Goal: Find specific page/section: Find specific page/section

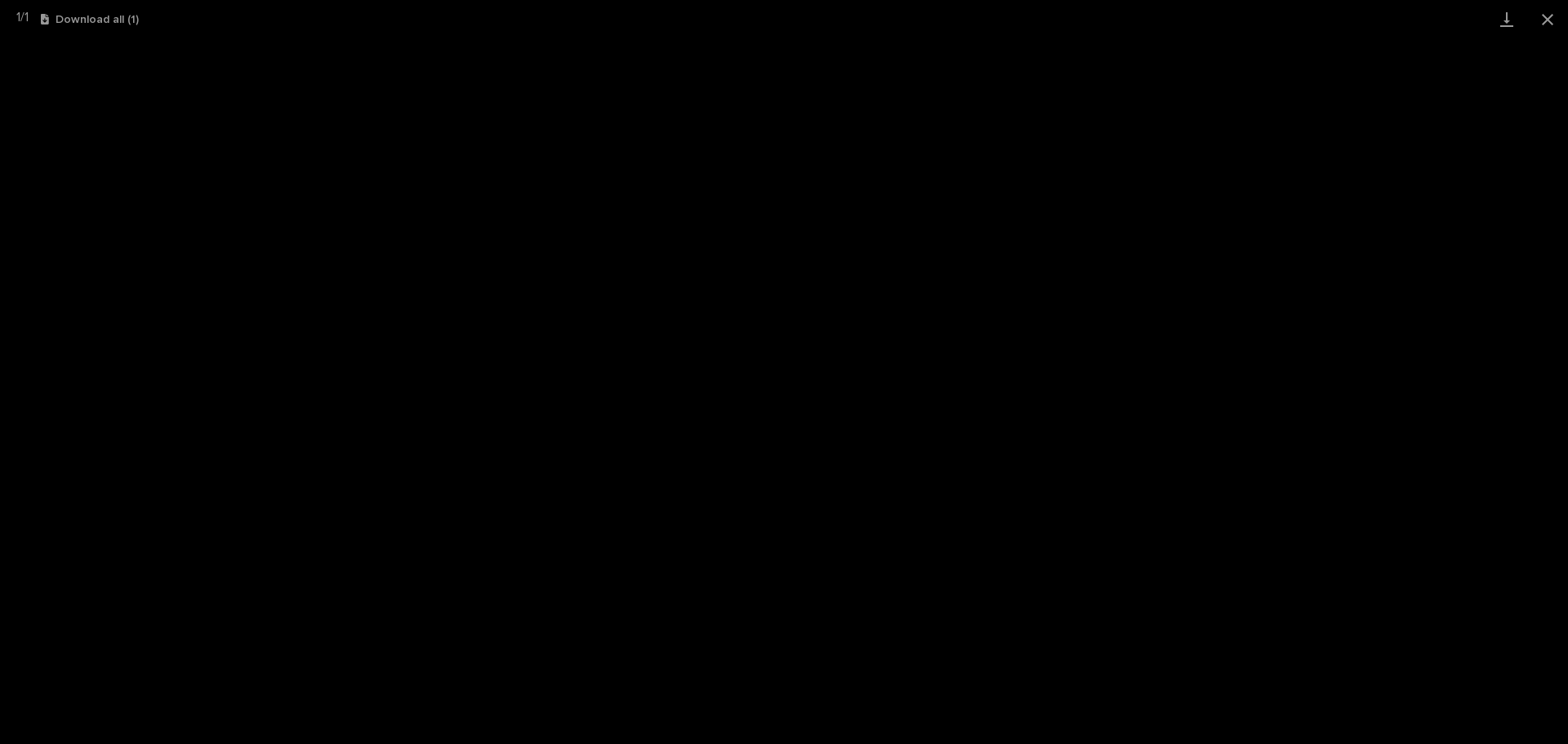
scroll to position [204, 0]
click at [1550, 13] on button "Close gallery" at bounding box center [1546, 19] width 41 height 39
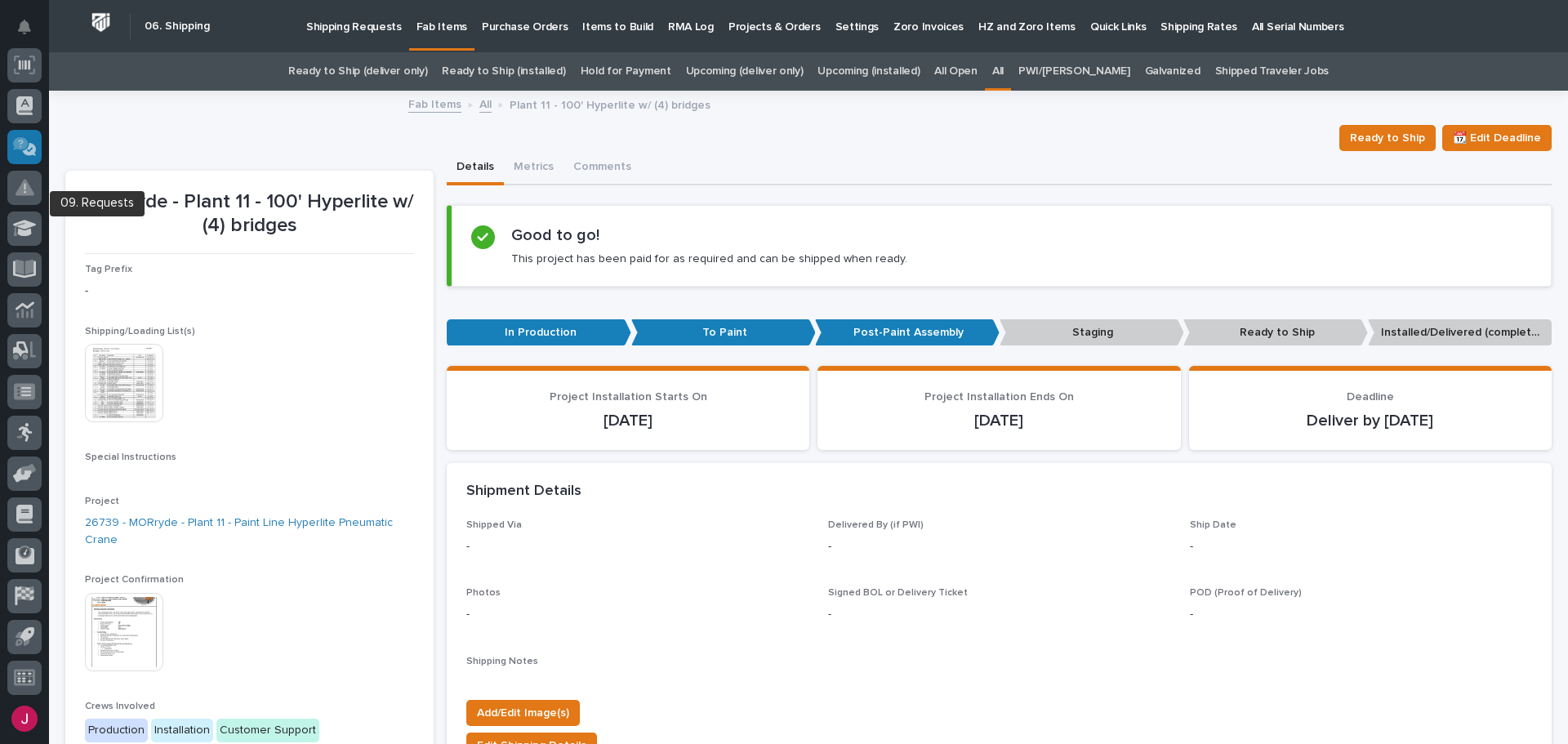
scroll to position [0, 0]
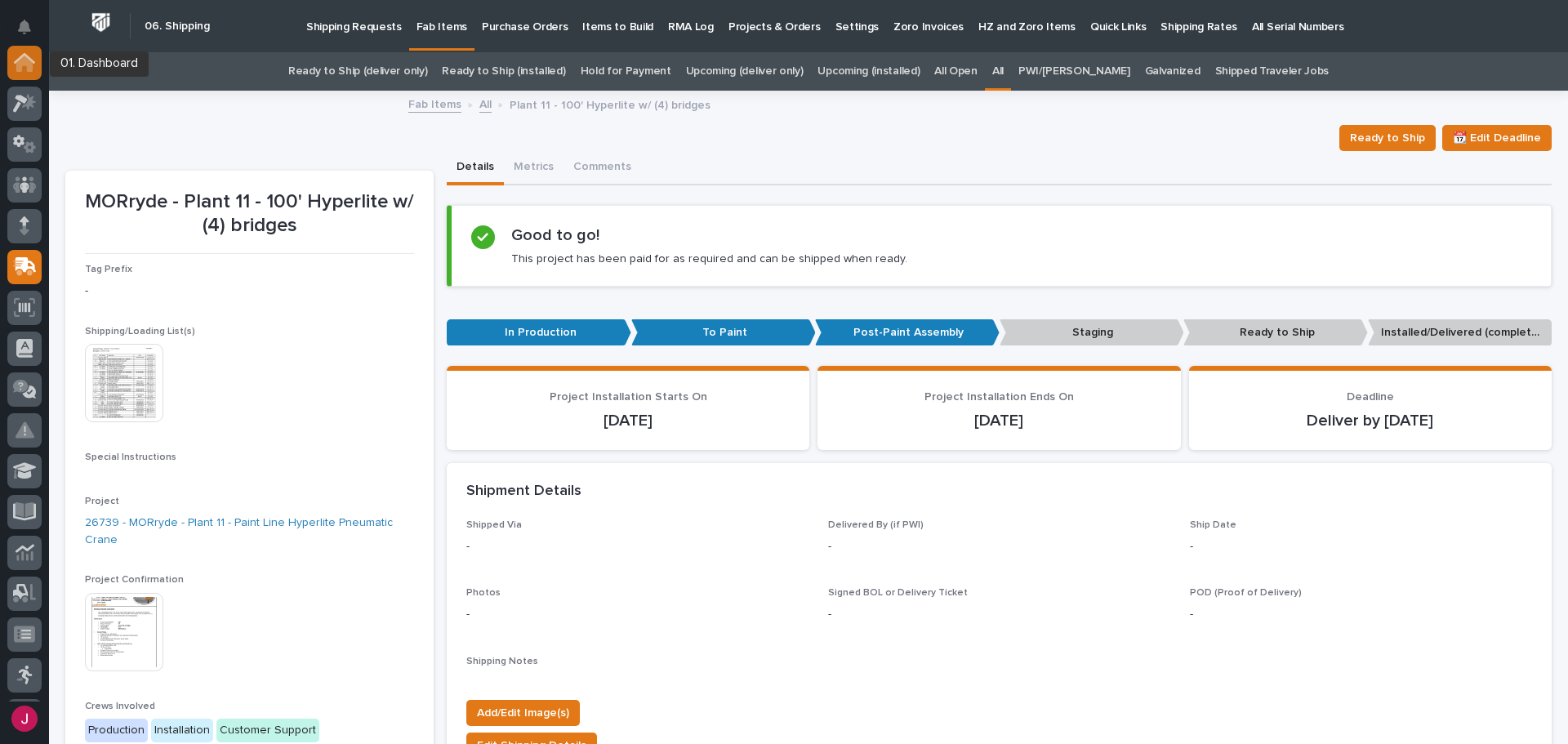
click at [38, 66] on div at bounding box center [25, 63] width 34 height 34
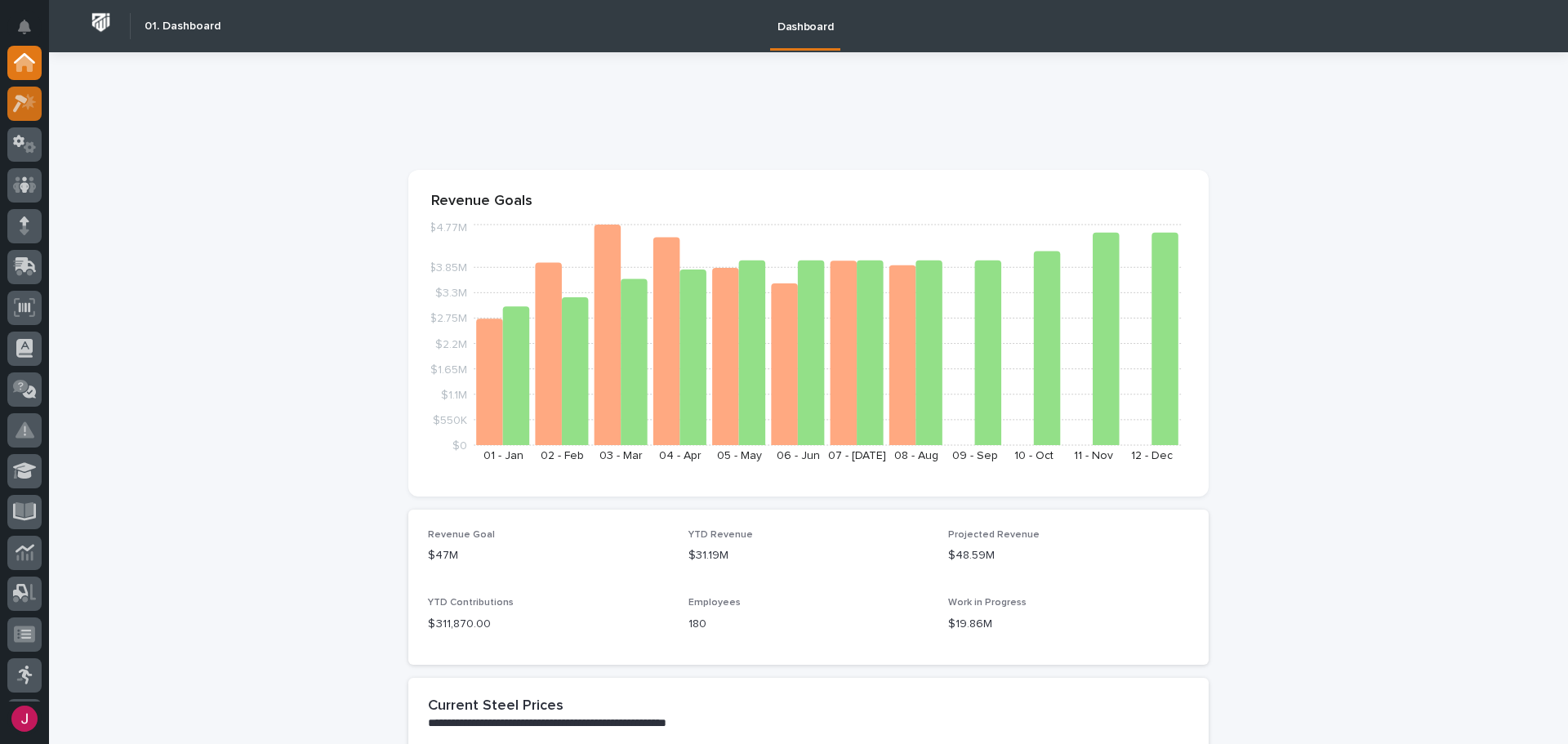
click at [32, 100] on icon at bounding box center [29, 101] width 14 height 16
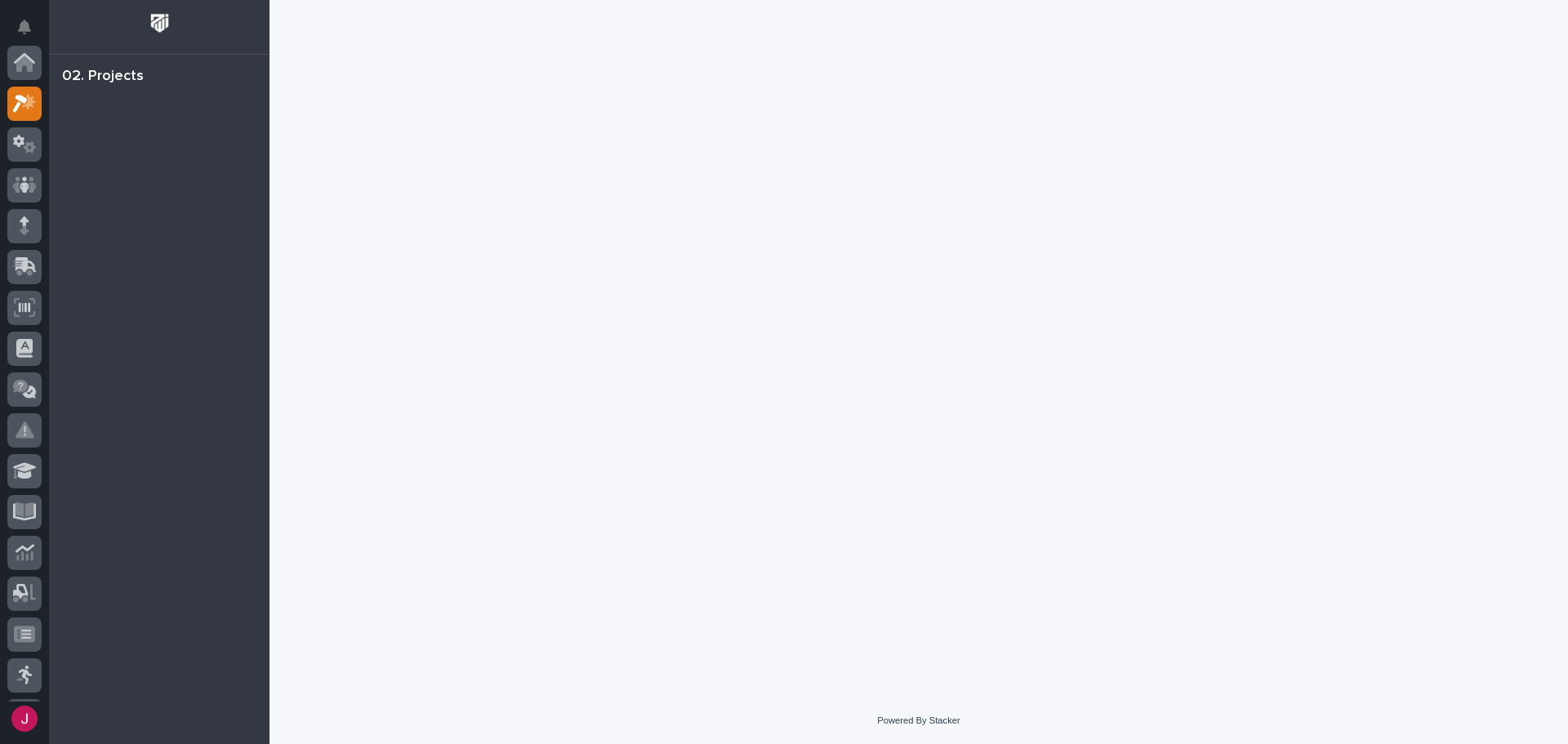
scroll to position [41, 0]
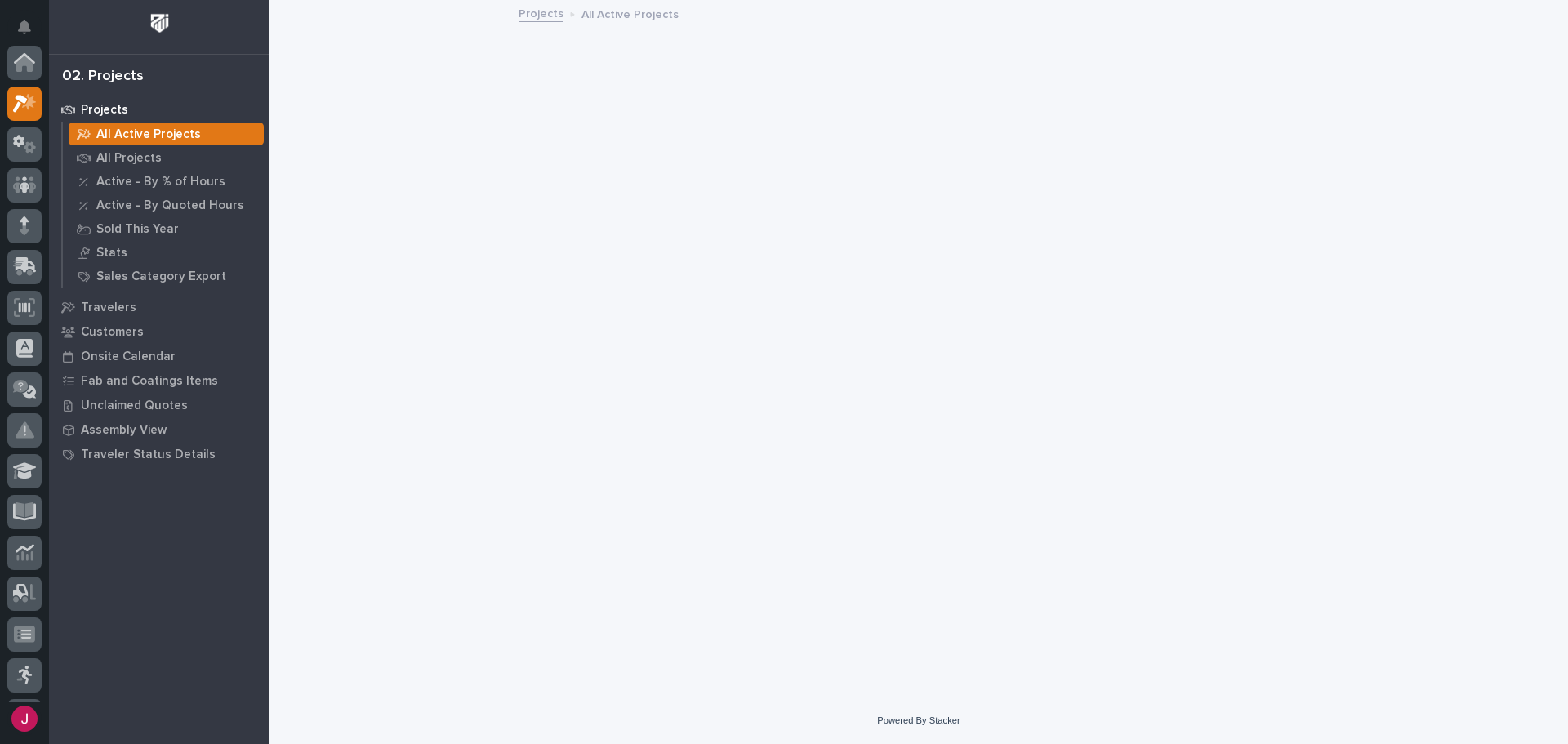
scroll to position [41, 0]
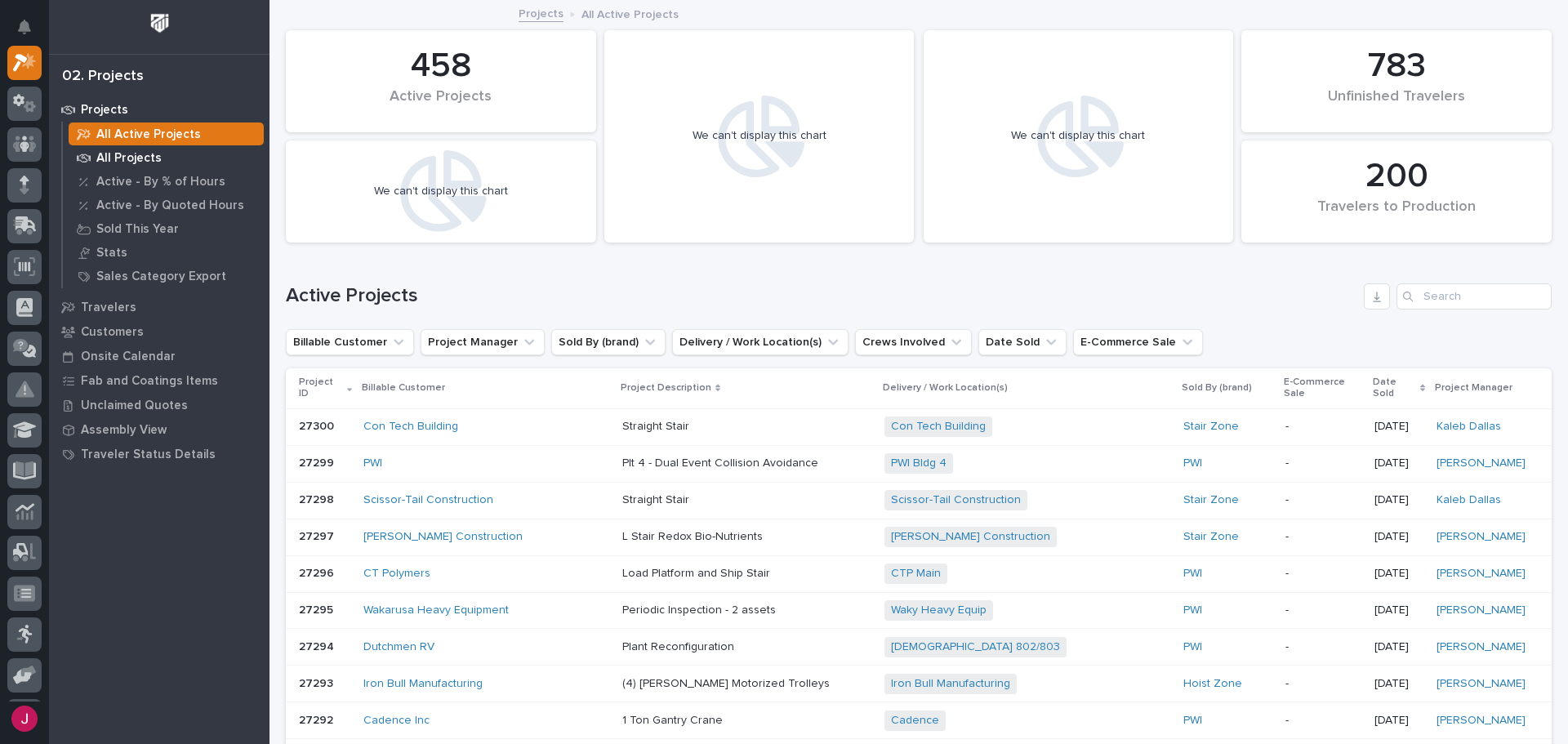
click at [153, 153] on p "All Projects" at bounding box center [129, 158] width 66 height 15
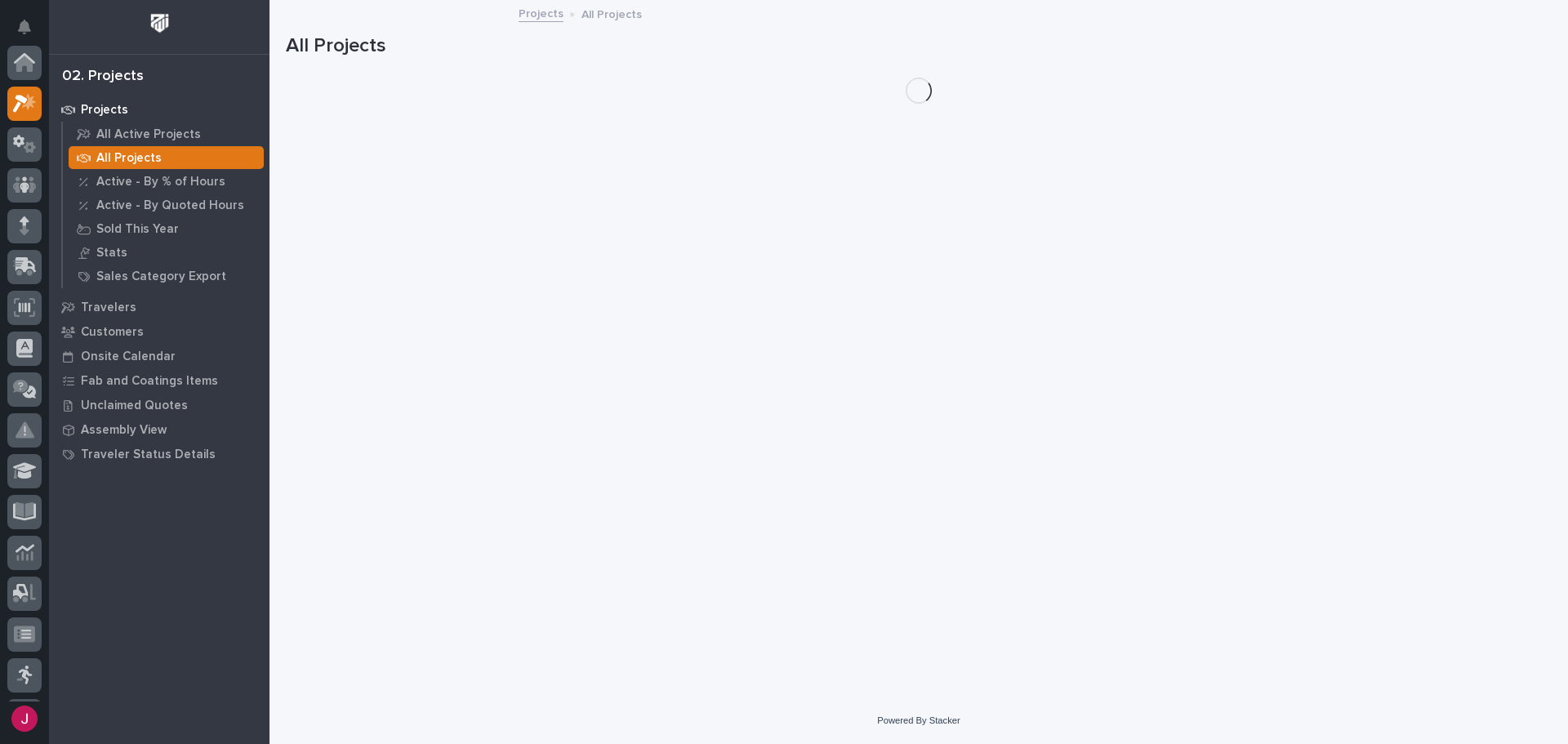
scroll to position [41, 0]
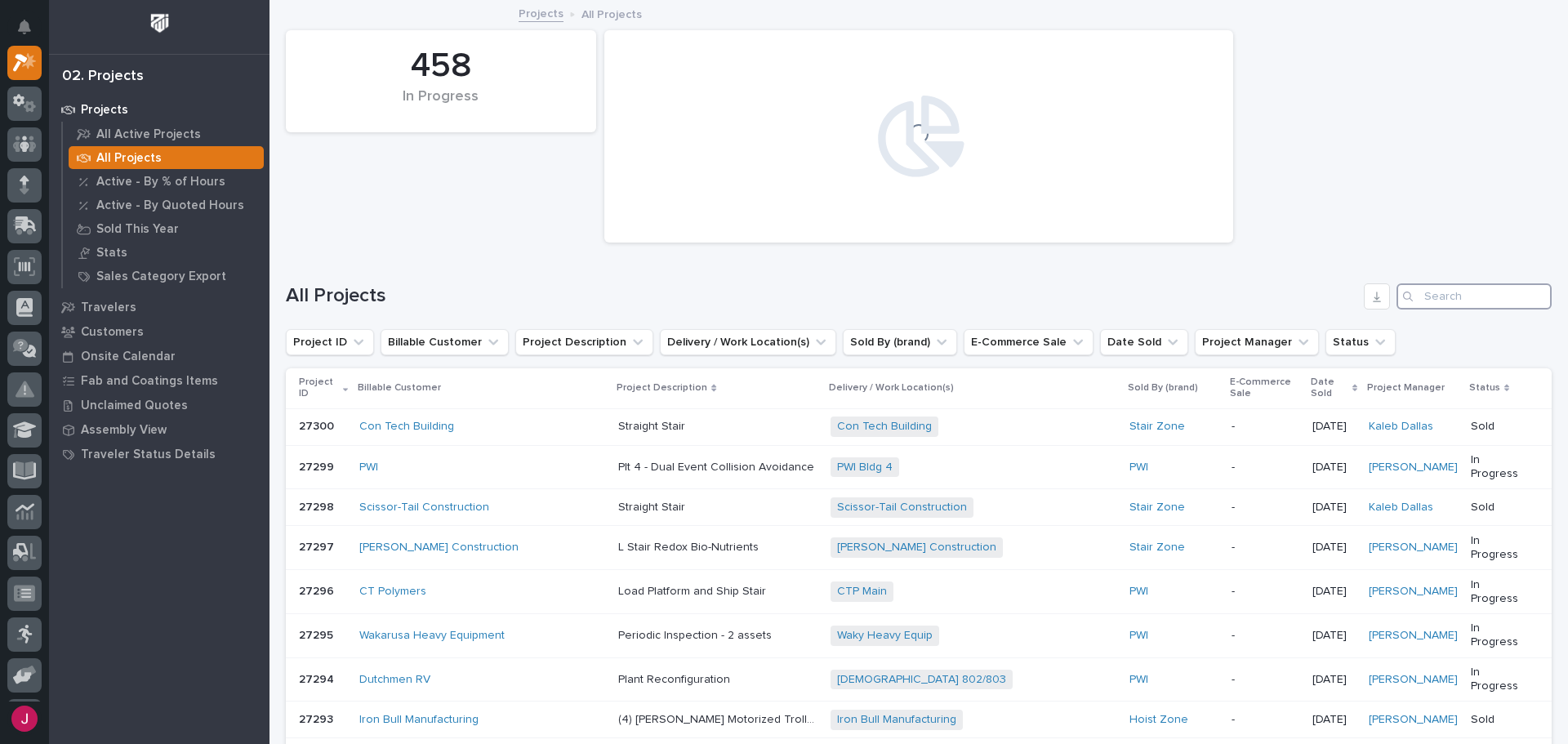
click at [1439, 299] on input "Search" at bounding box center [1474, 297] width 155 height 26
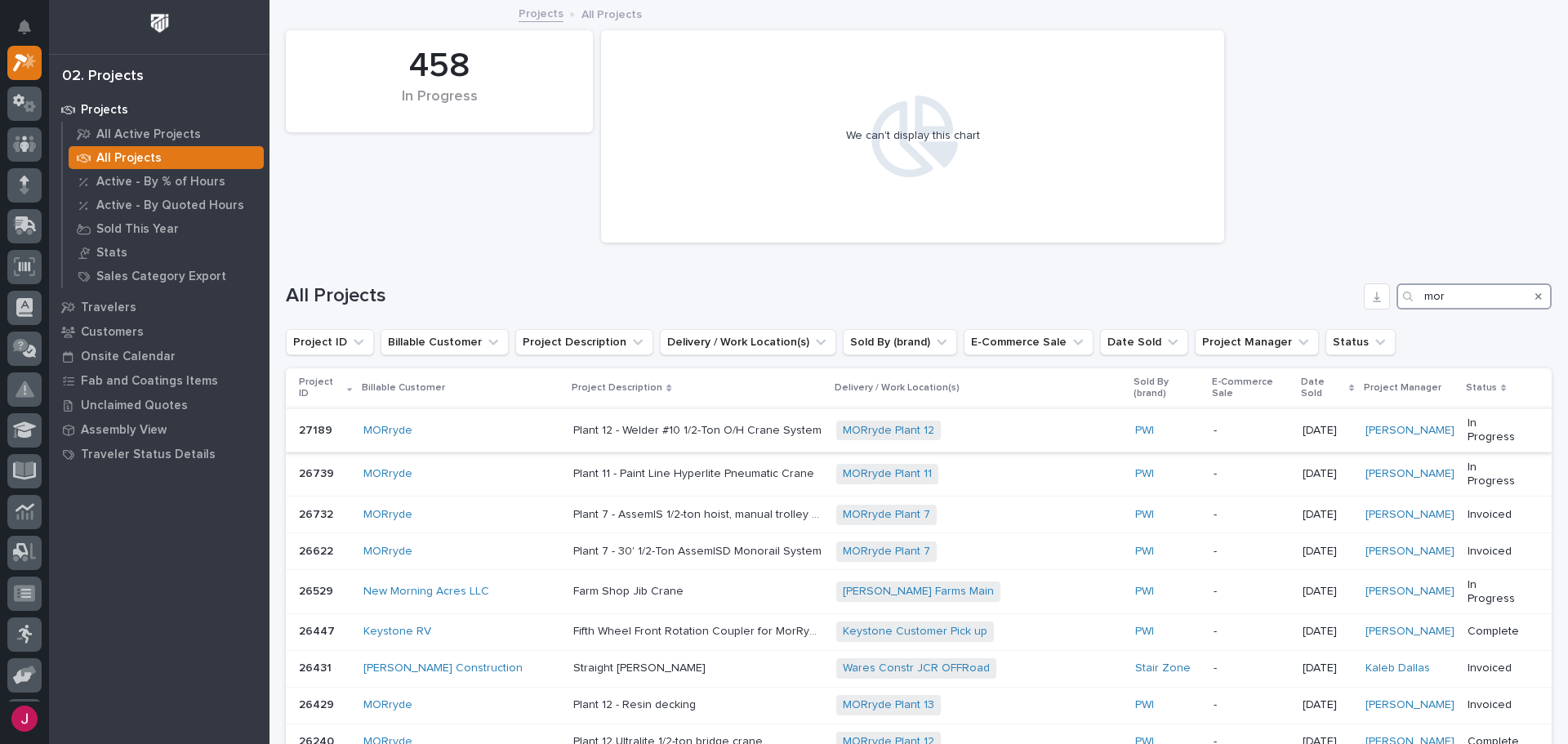
type input "mor"
click at [647, 421] on p "Plant 12 - Welder #10 1/2-Ton O/H Crane System" at bounding box center [699, 429] width 252 height 17
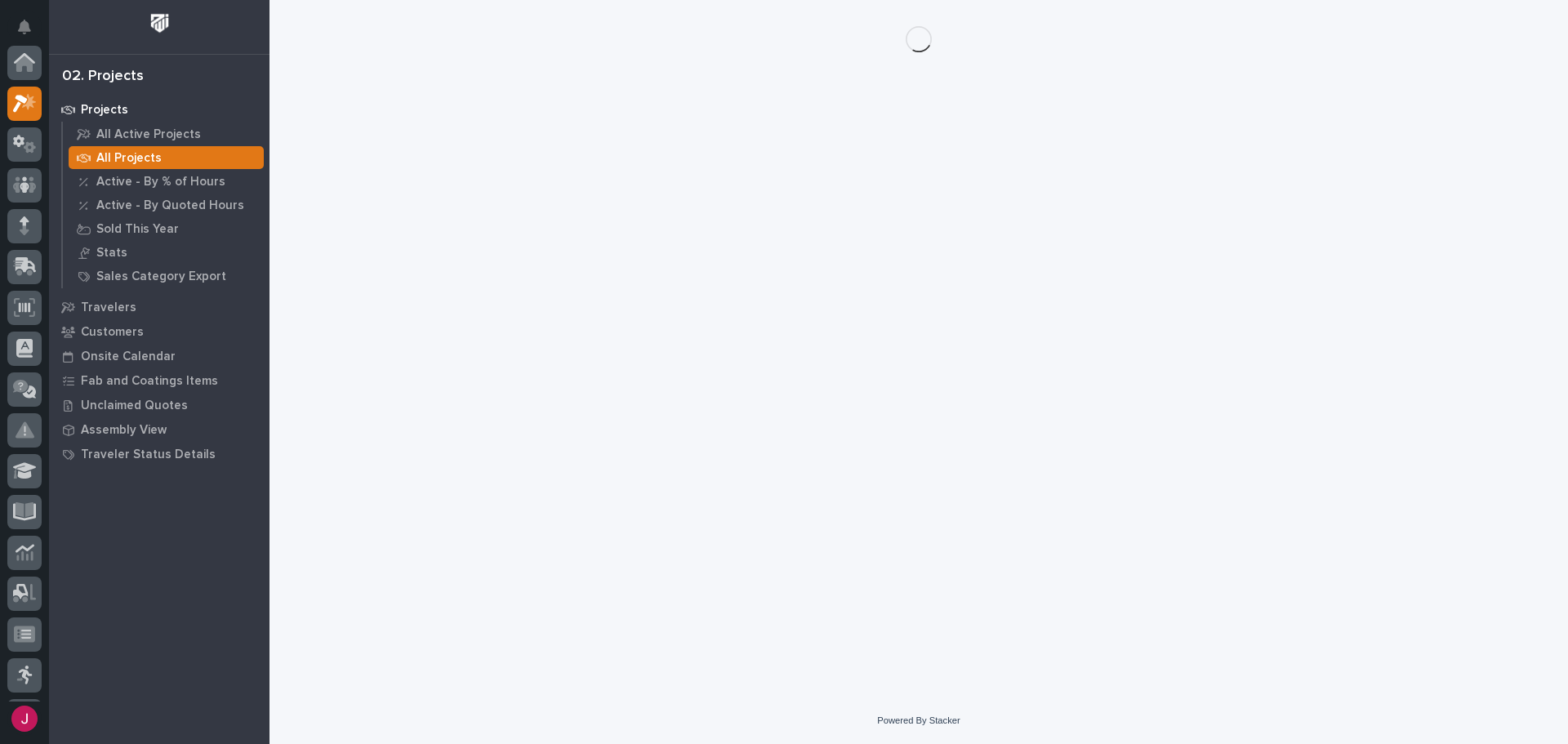
scroll to position [41, 0]
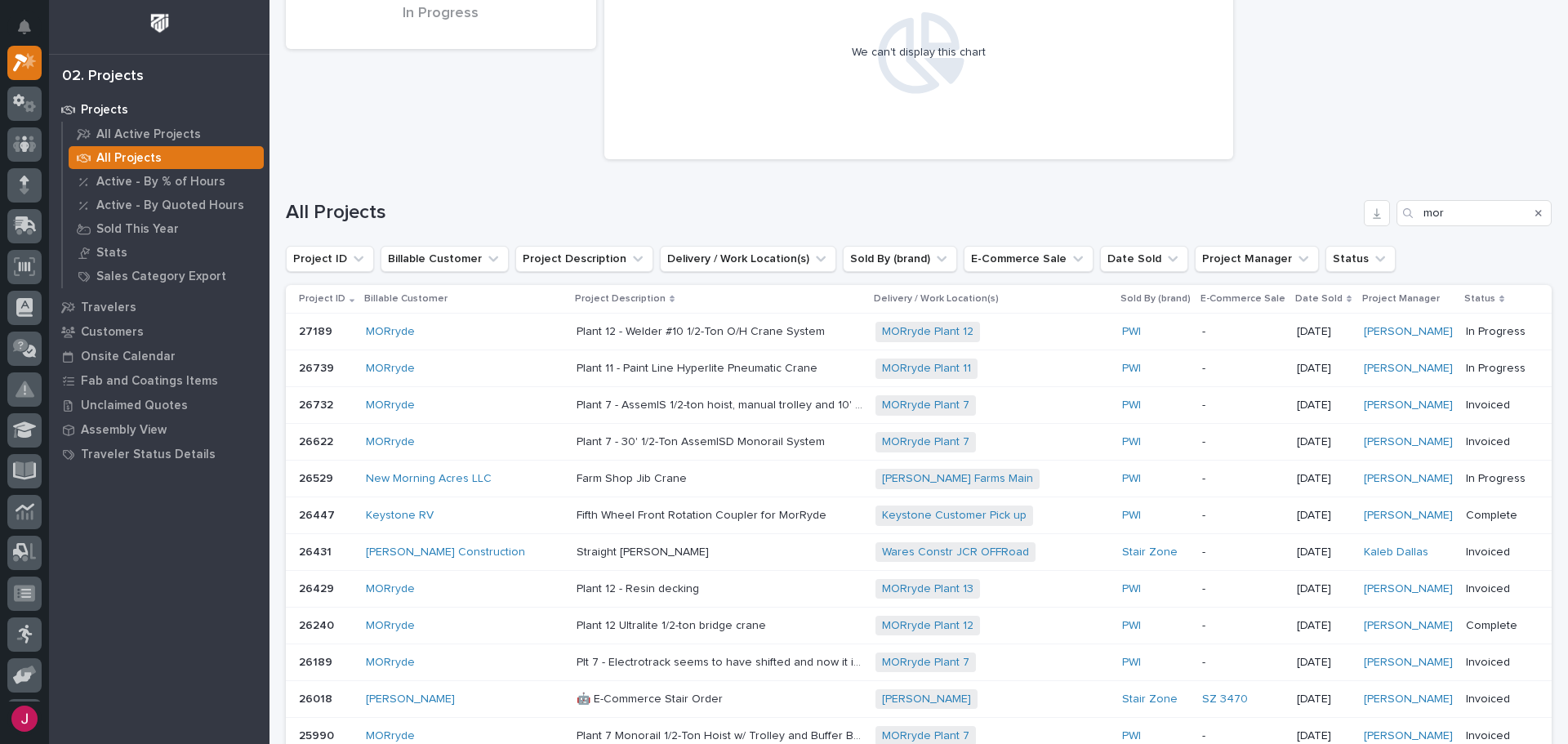
scroll to position [82, 0]
click at [1458, 212] on input "mor" at bounding box center [1474, 215] width 155 height 26
type input "m"
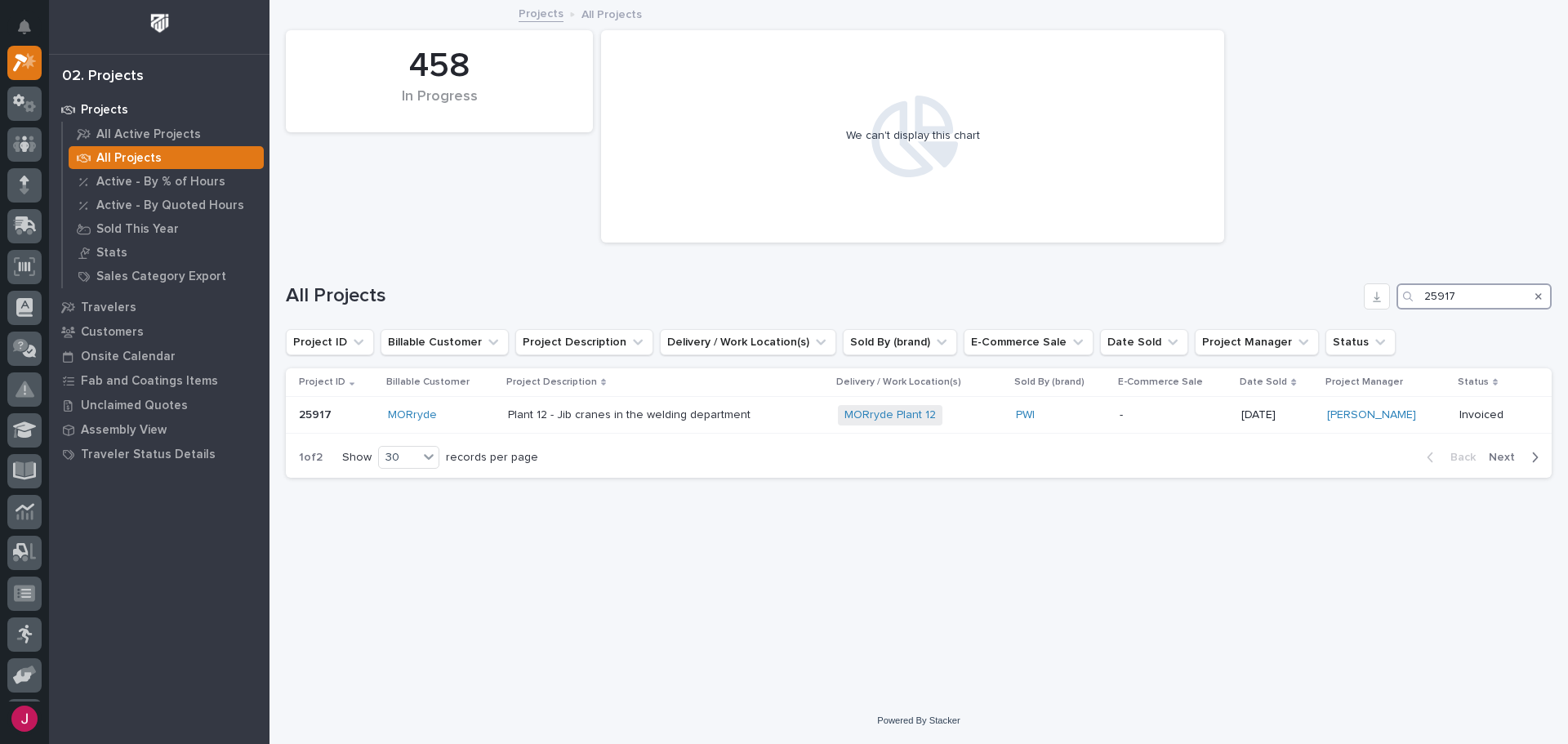
type input "25917"
click at [765, 286] on h1 "All Projects" at bounding box center [821, 296] width 1071 height 23
click at [728, 400] on td "Plant 12 - Jib cranes in the welding department Plant 12 - Jib cranes in the we…" at bounding box center [666, 415] width 330 height 37
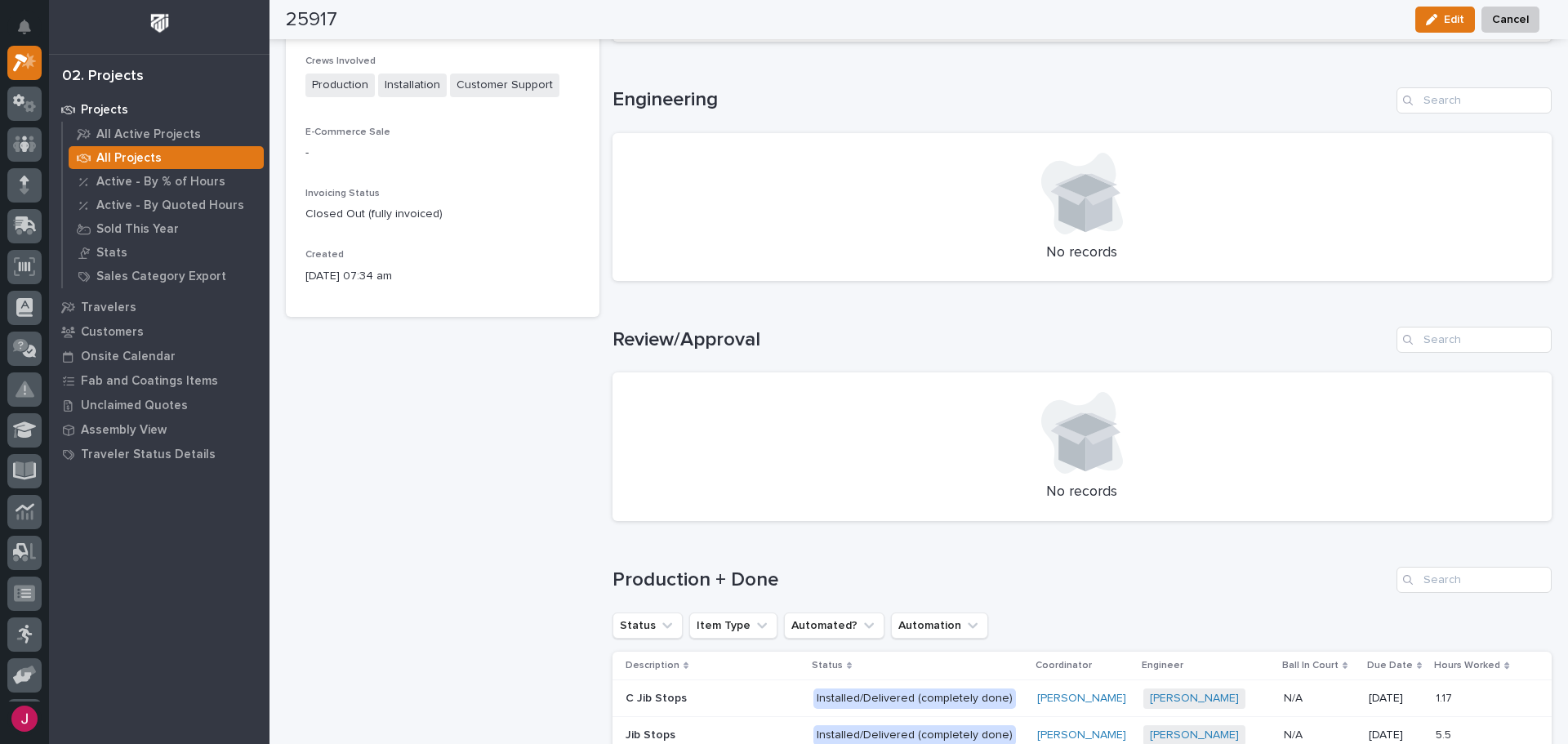
scroll to position [898, 0]
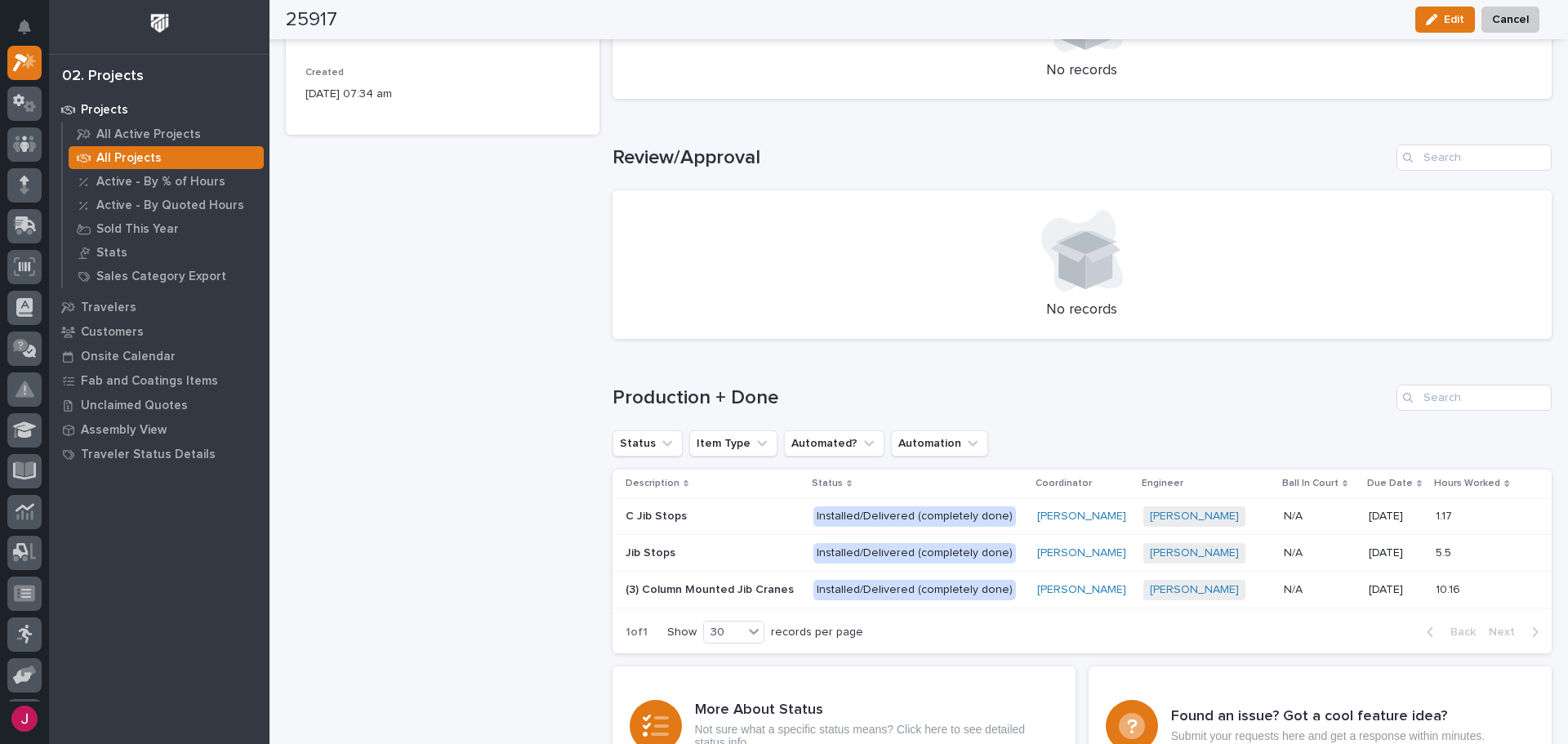
click at [765, 585] on p "(3) Column Mounted Jib Cranes" at bounding box center [711, 589] width 172 height 17
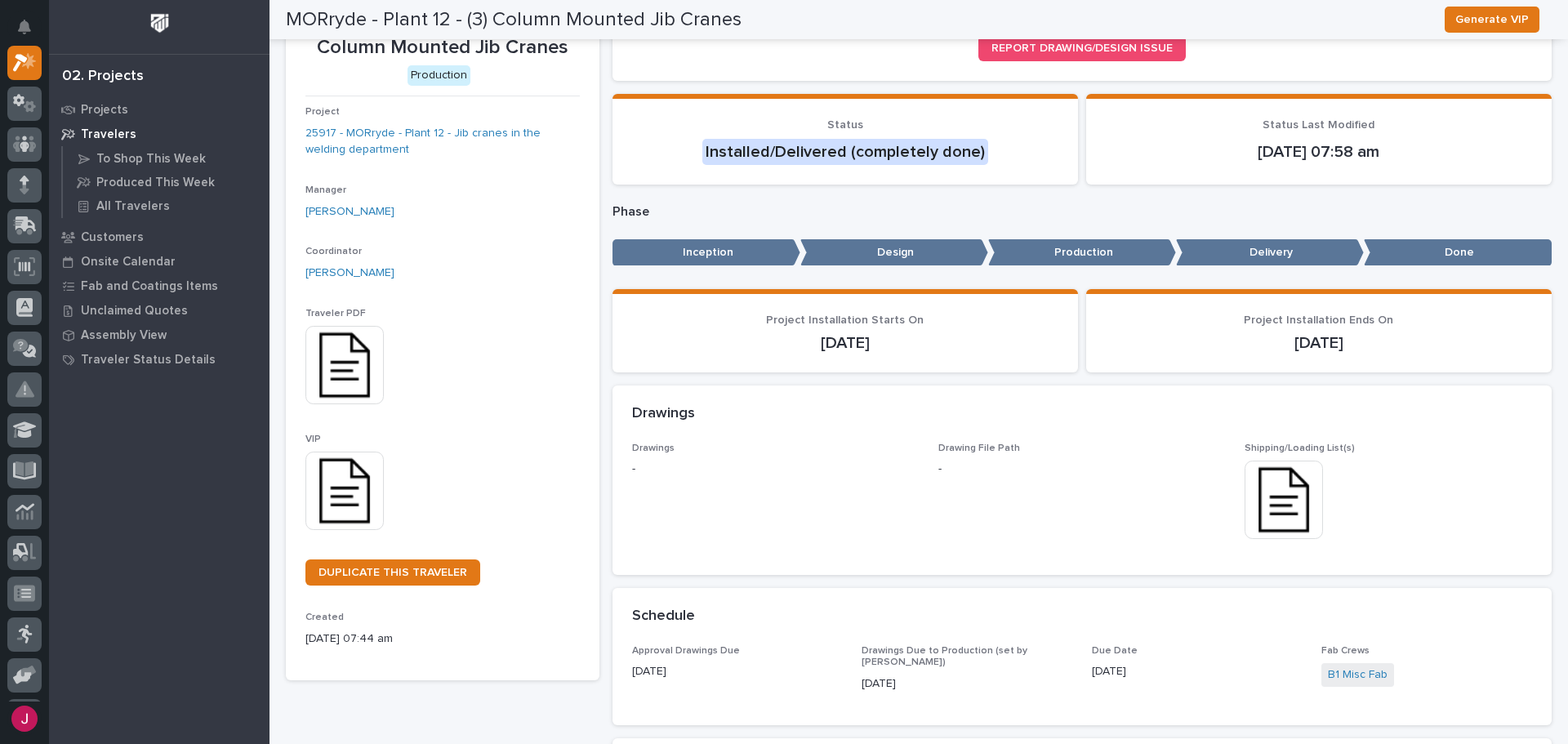
scroll to position [82, 0]
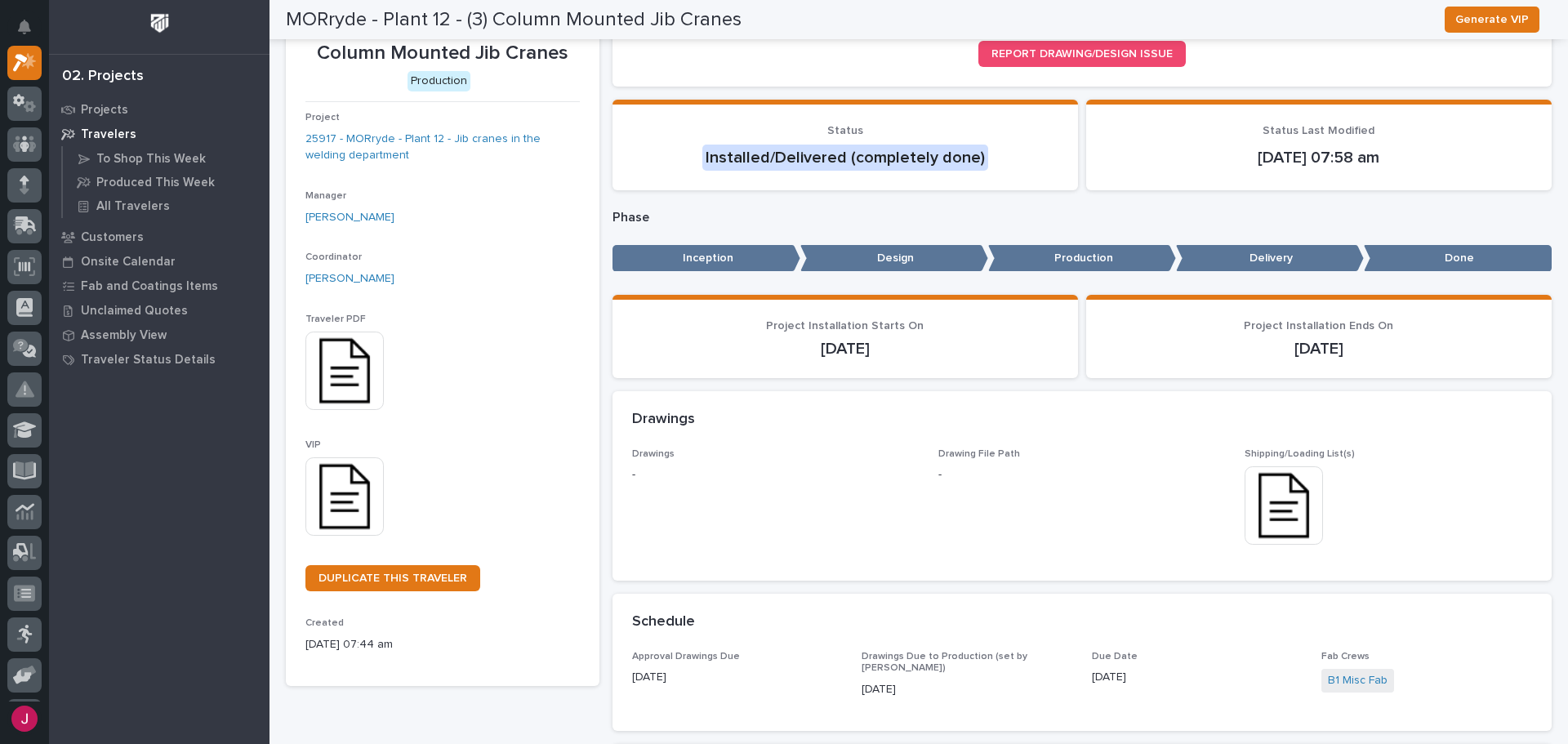
click at [347, 463] on img at bounding box center [344, 496] width 78 height 78
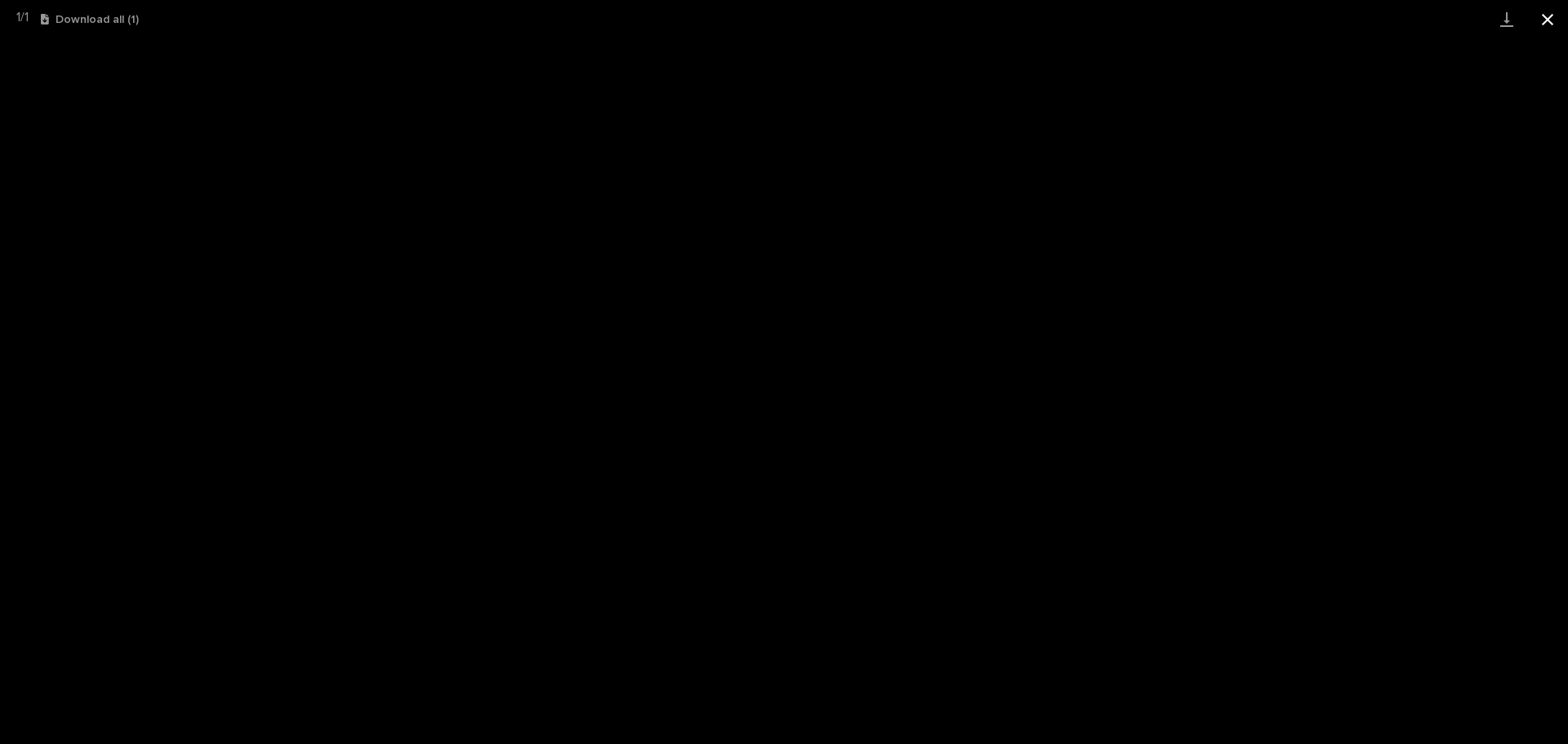
click at [1555, 10] on button "Close gallery" at bounding box center [1546, 19] width 41 height 39
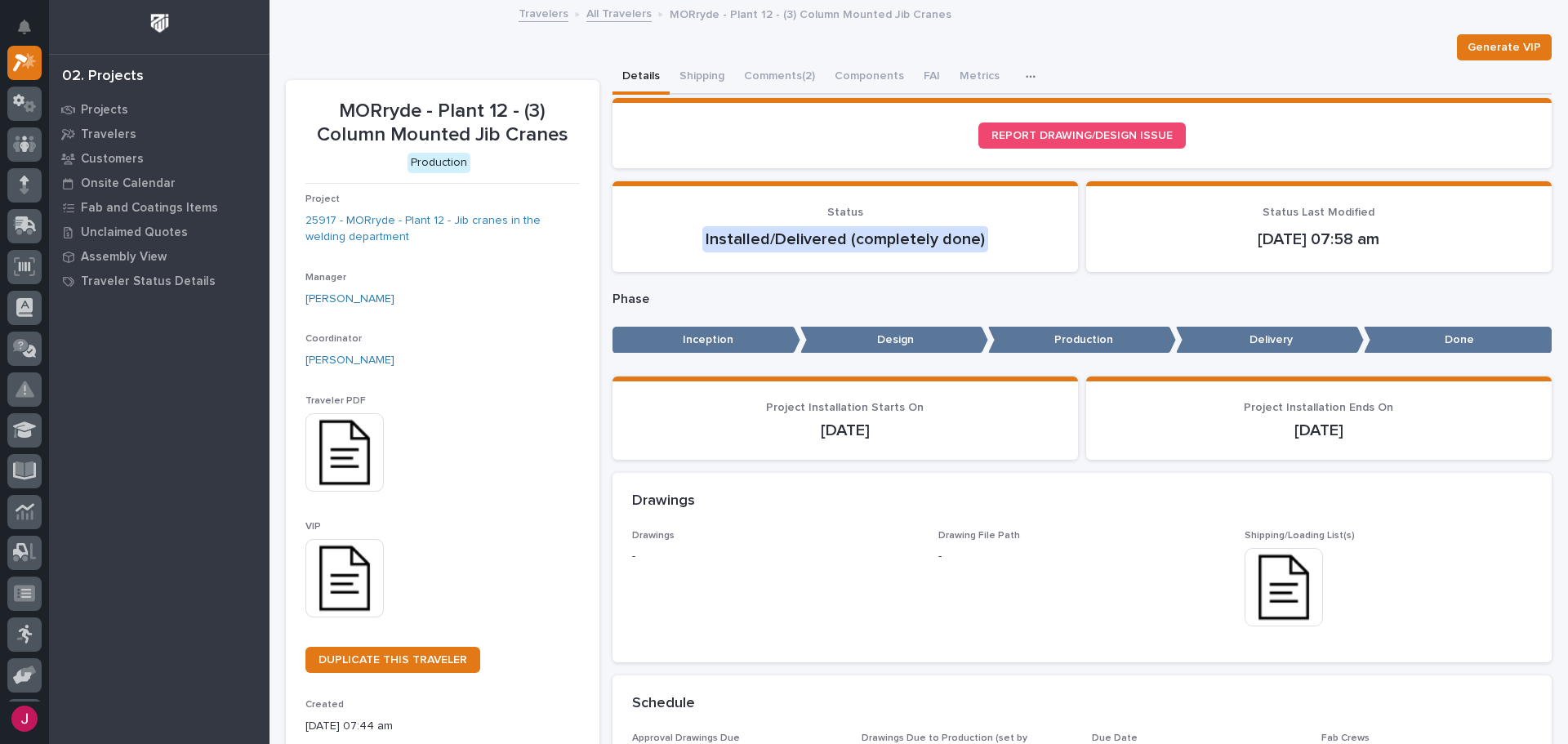
click at [348, 578] on img at bounding box center [344, 578] width 78 height 78
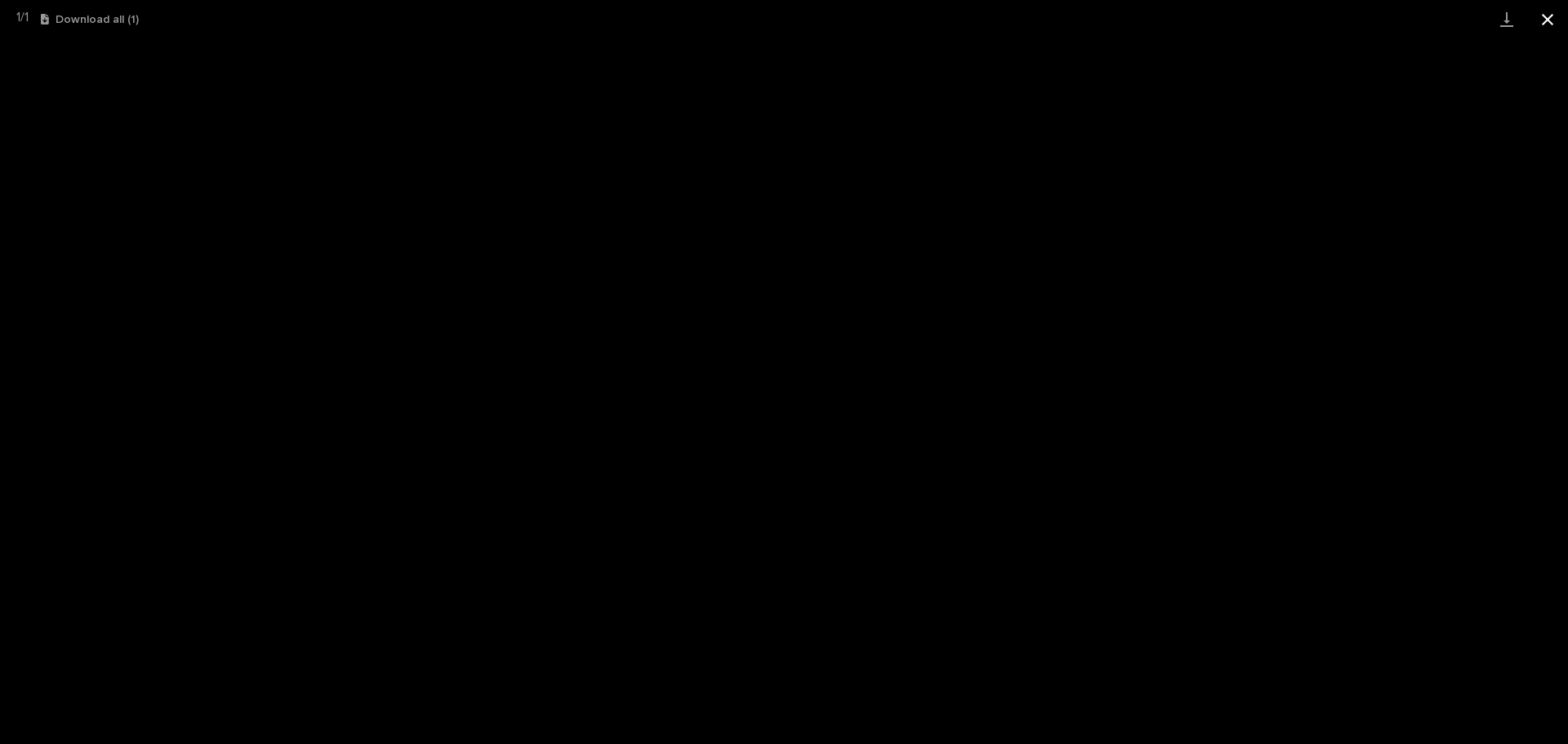
click at [1544, 6] on button "Close gallery" at bounding box center [1546, 19] width 41 height 39
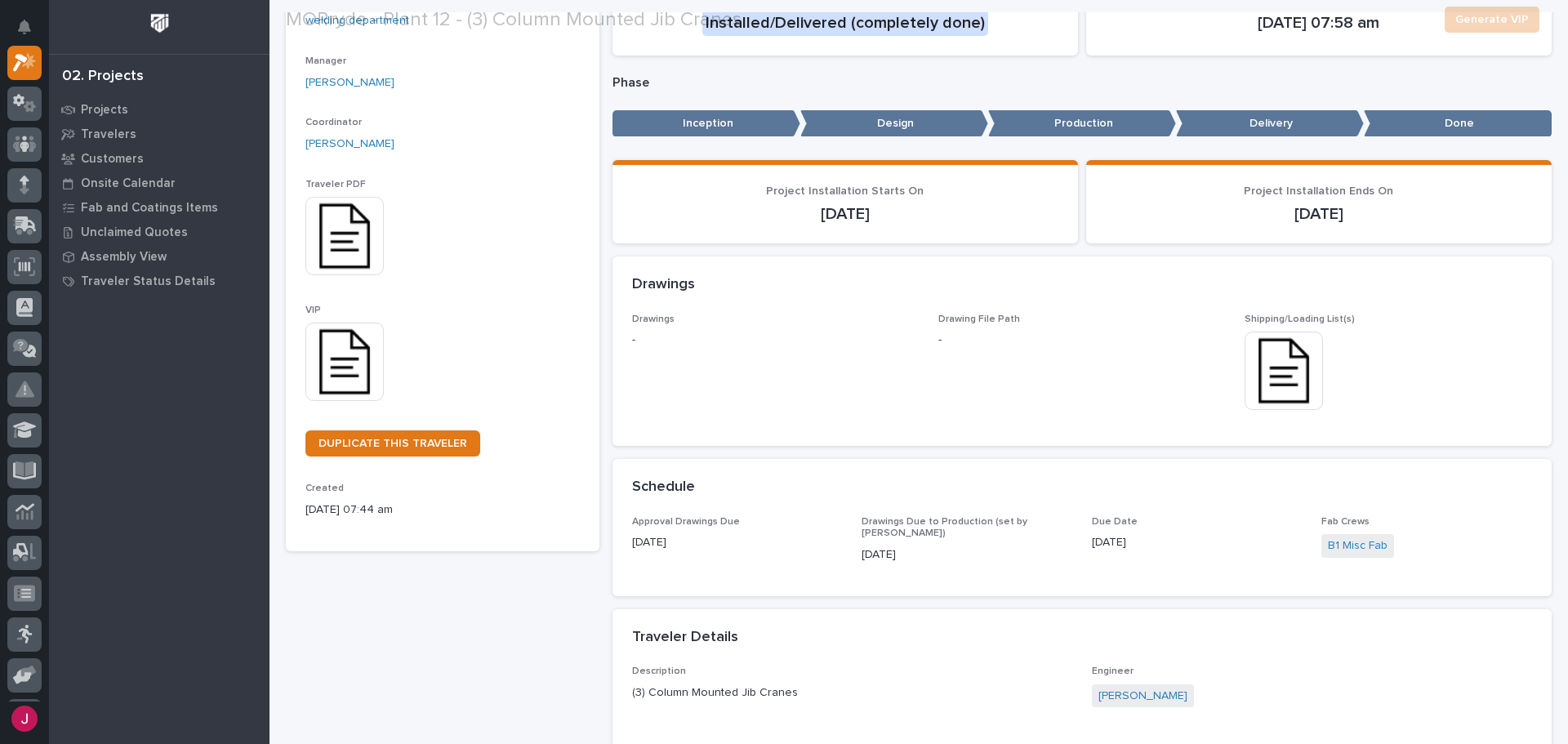
scroll to position [245, 0]
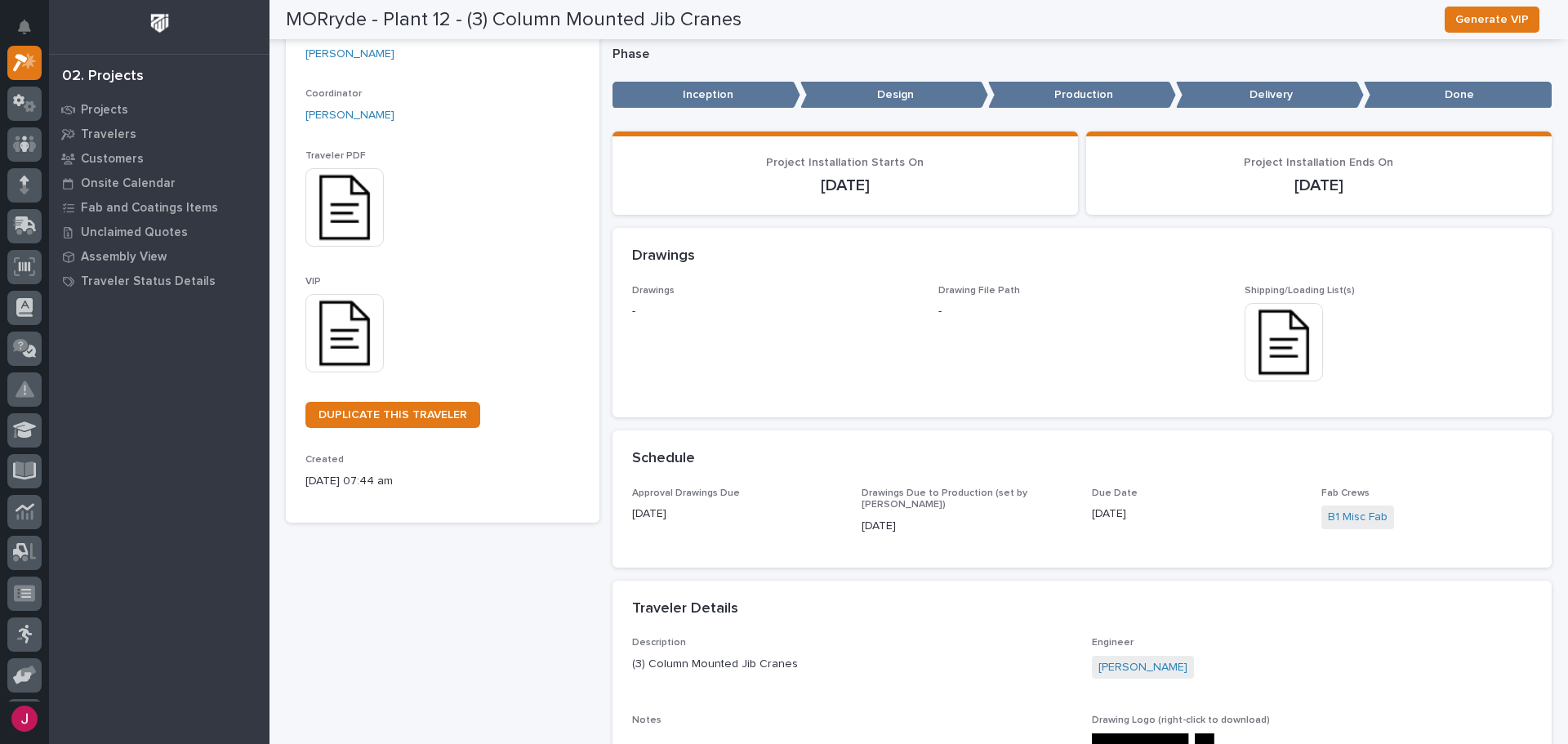
click at [367, 352] on img at bounding box center [344, 333] width 78 height 78
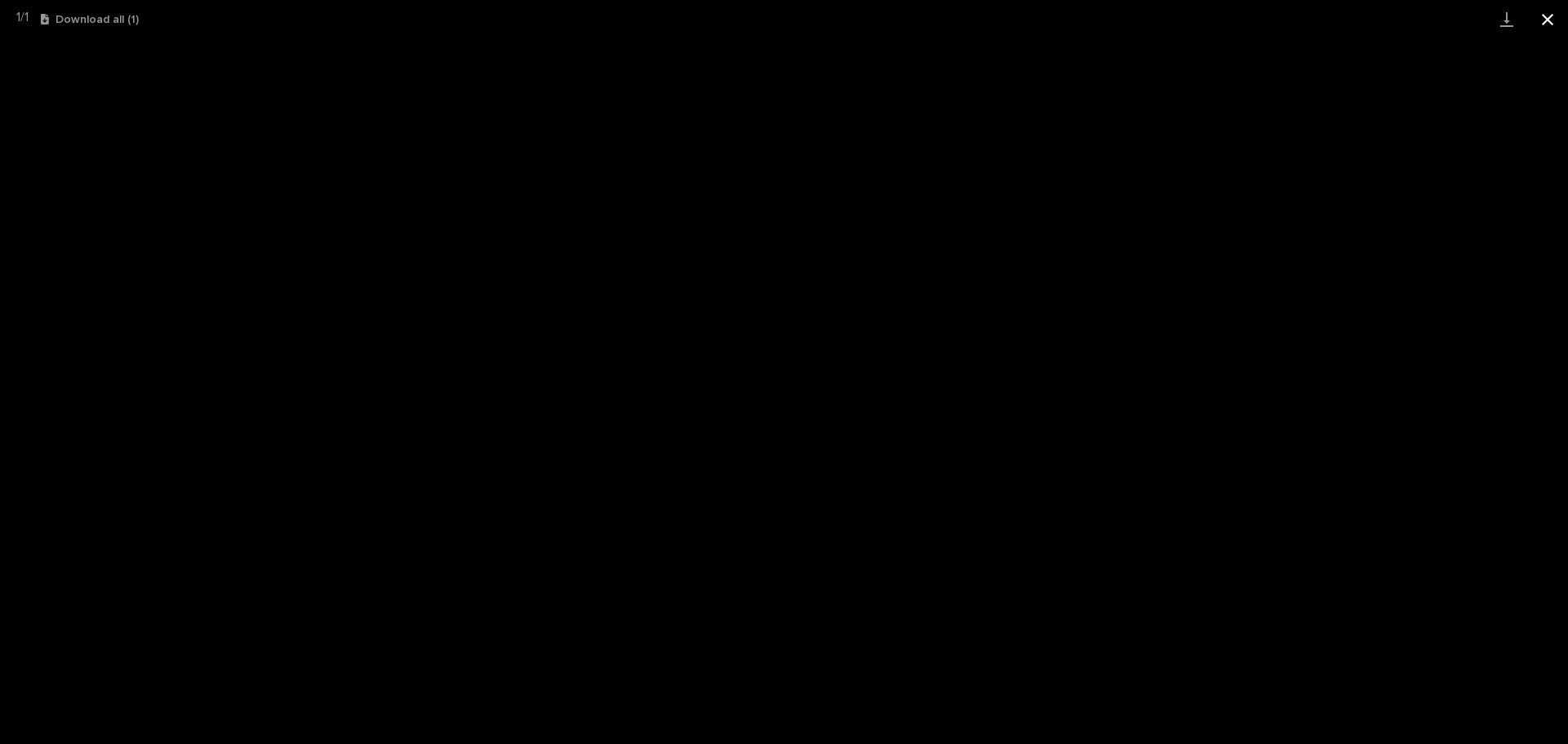
click at [1553, 19] on button "Close gallery" at bounding box center [1546, 19] width 41 height 39
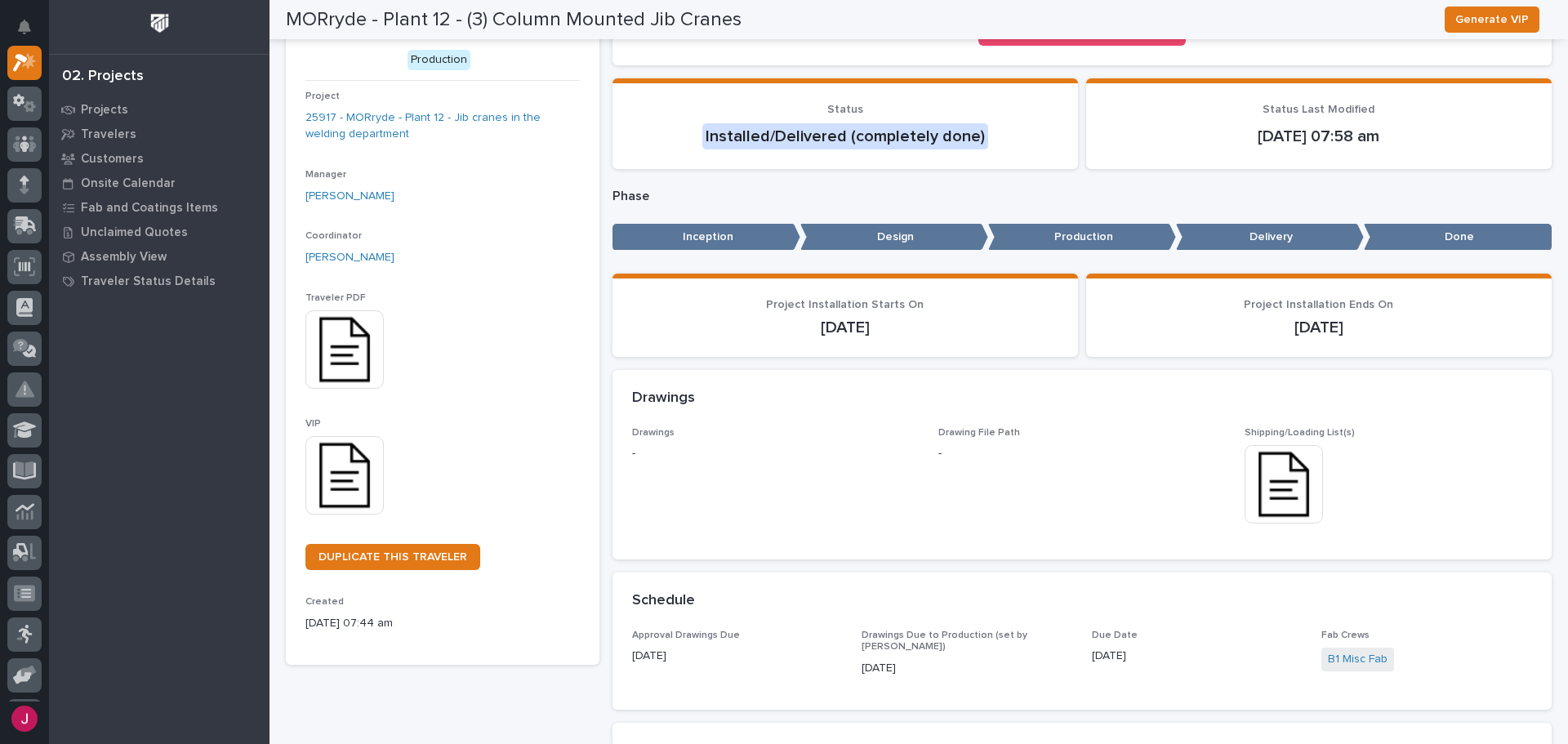
scroll to position [0, 0]
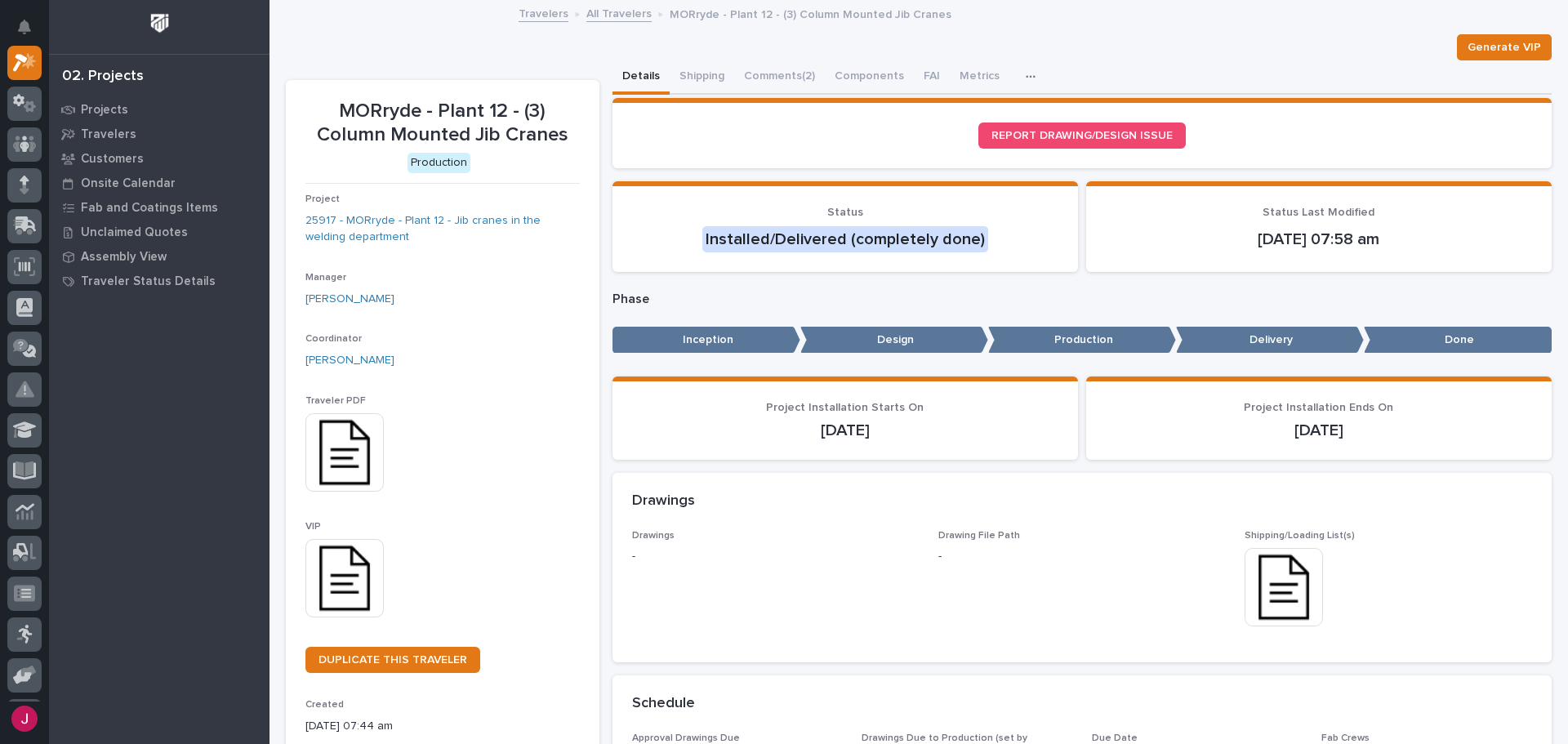
click at [335, 34] on div "Generate VIP" at bounding box center [919, 47] width 1265 height 26
click at [26, 225] on icon at bounding box center [26, 224] width 22 height 16
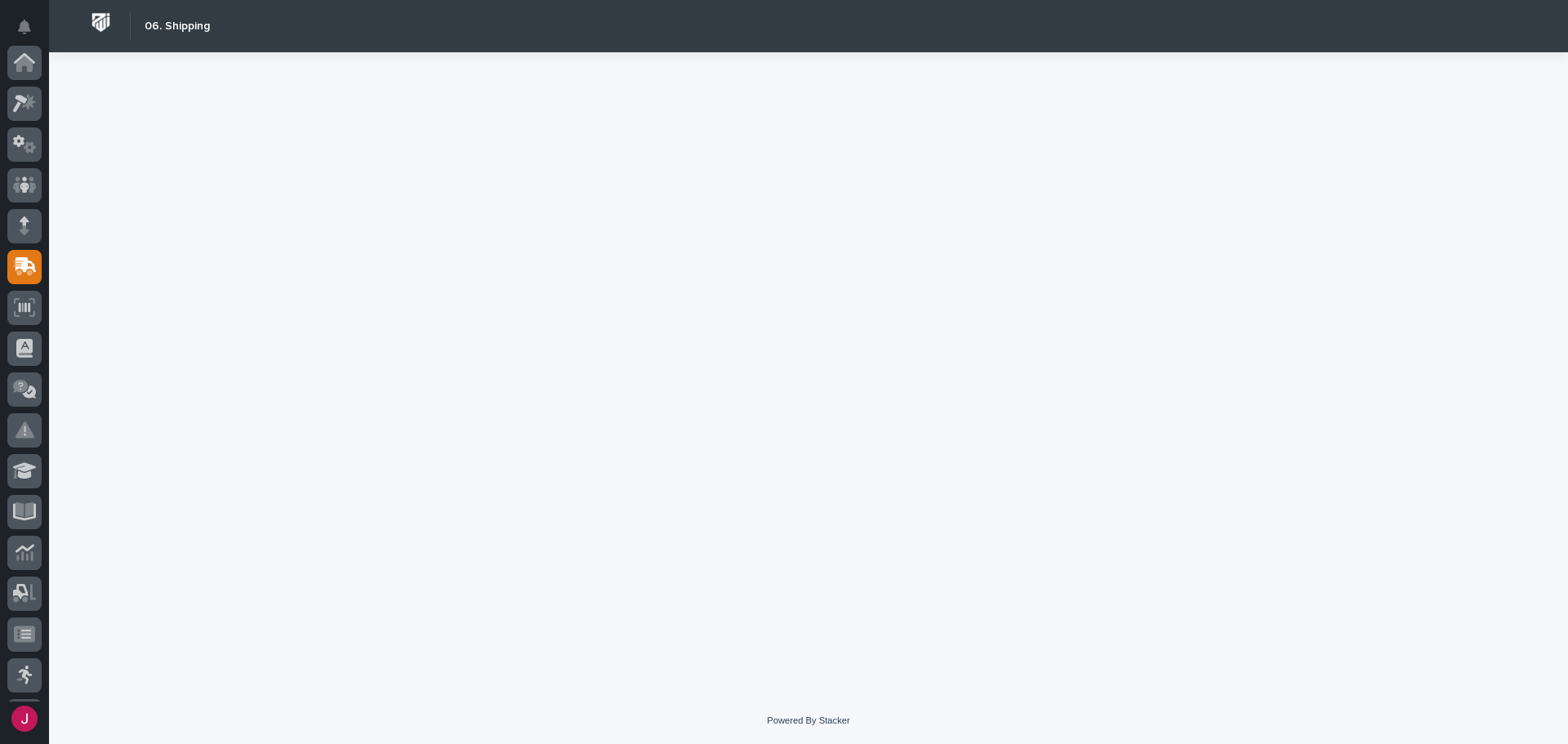
scroll to position [204, 0]
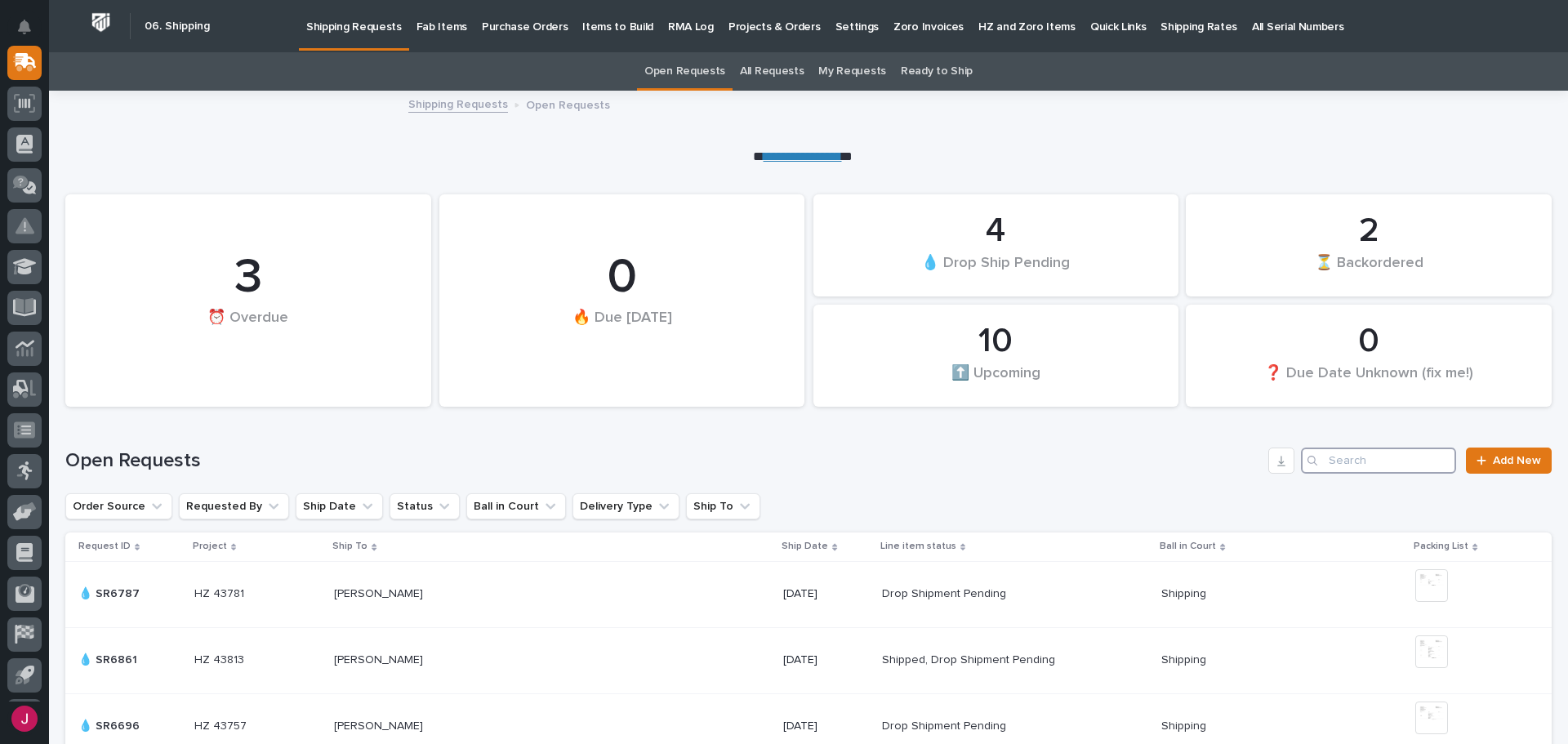
click at [1331, 463] on input "Search" at bounding box center [1378, 460] width 155 height 26
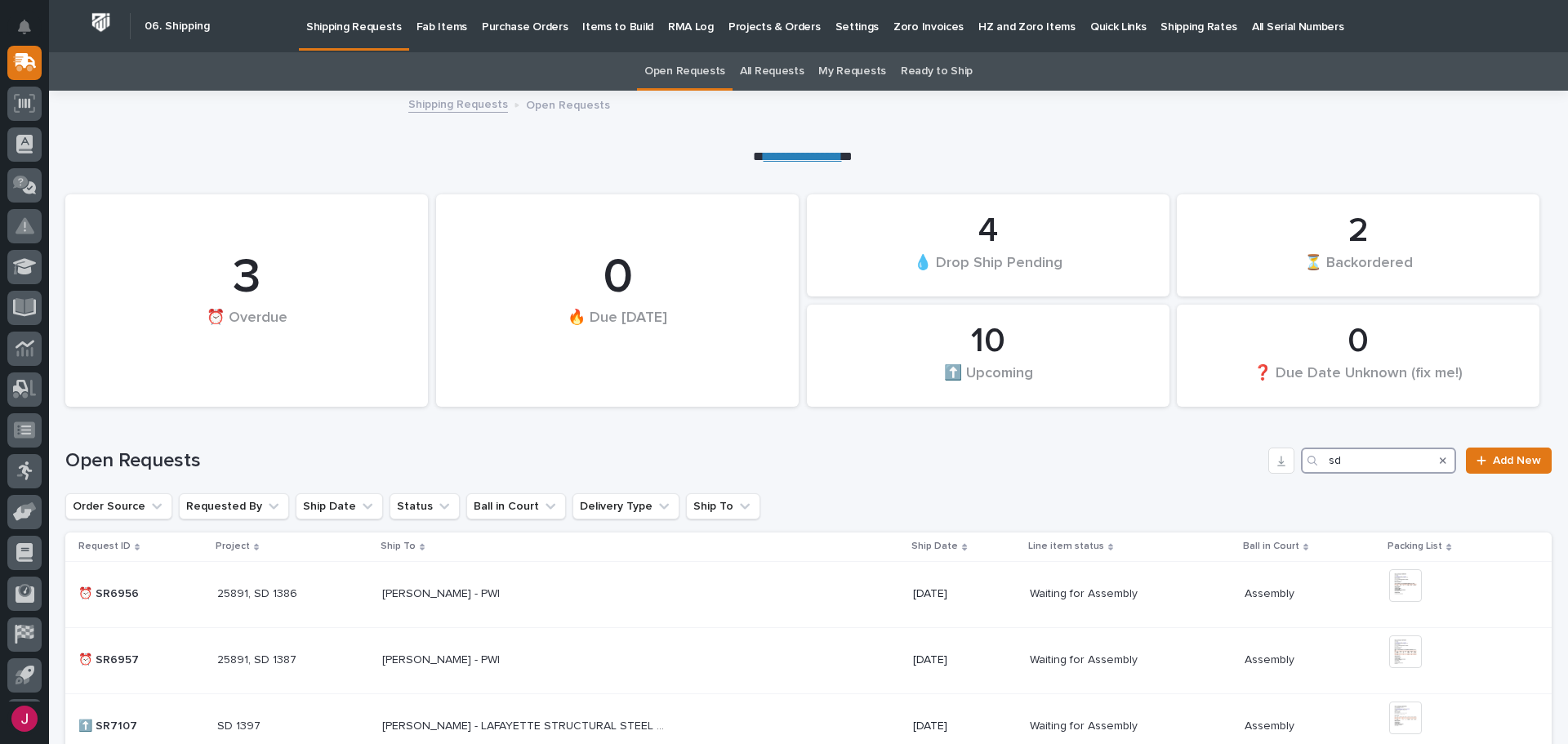
type input "sd"
